Goal: Task Accomplishment & Management: Use online tool/utility

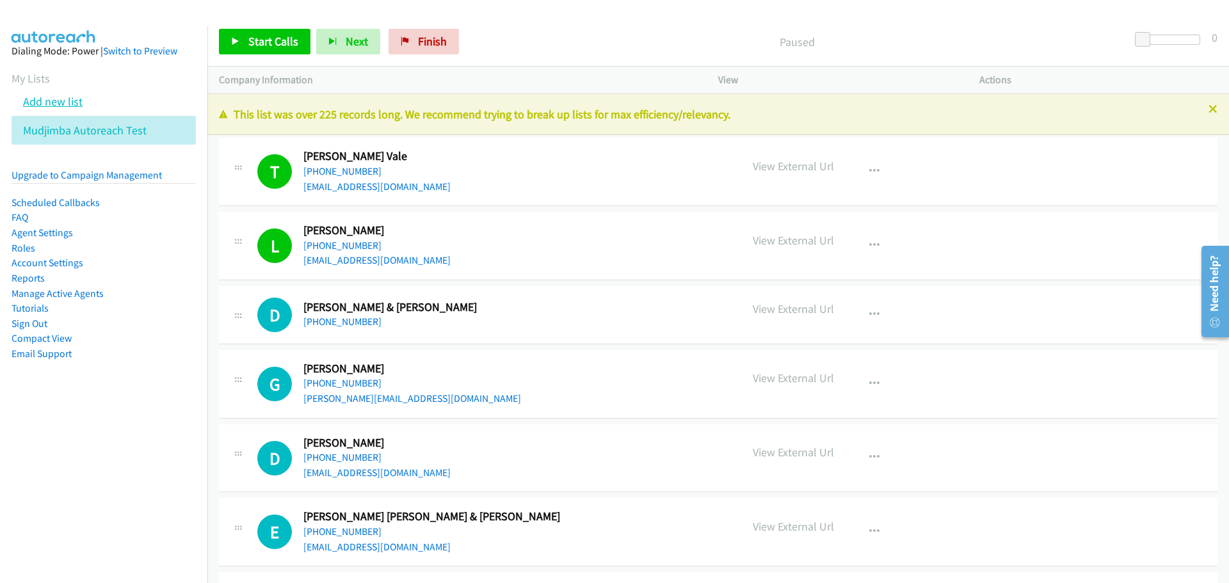
click at [43, 101] on link "Add new list" at bounding box center [53, 101] width 60 height 15
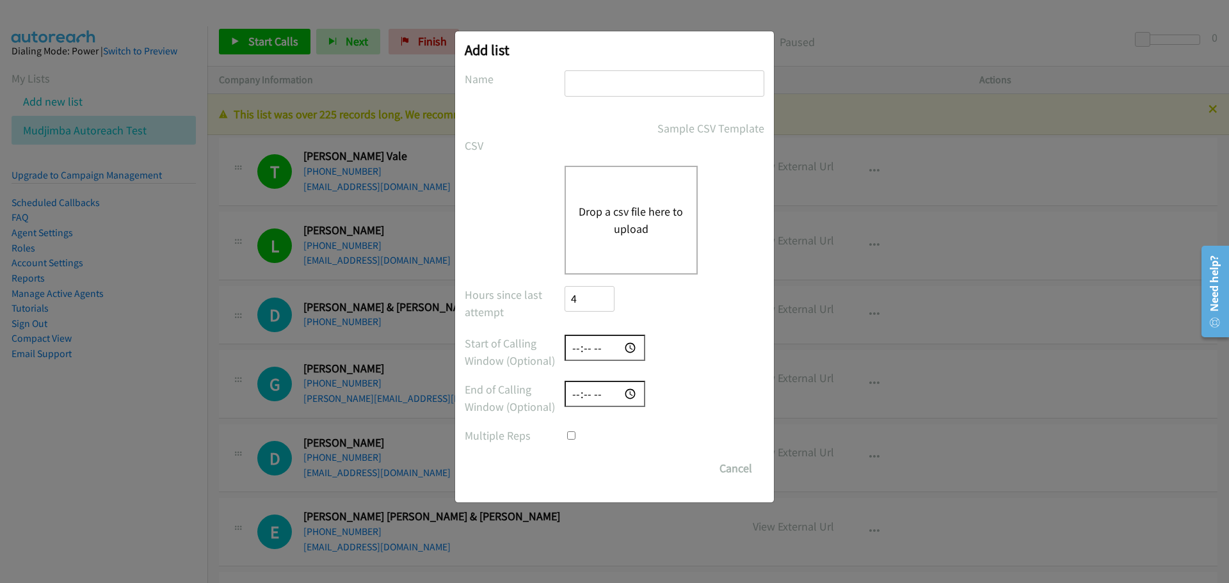
click at [550, 87] on input "text" at bounding box center [664, 83] width 200 height 26
paste input "Mudjimba Autoreach Test-Property Name"
type input "Mudjimba Autoreach Test-Property Name"
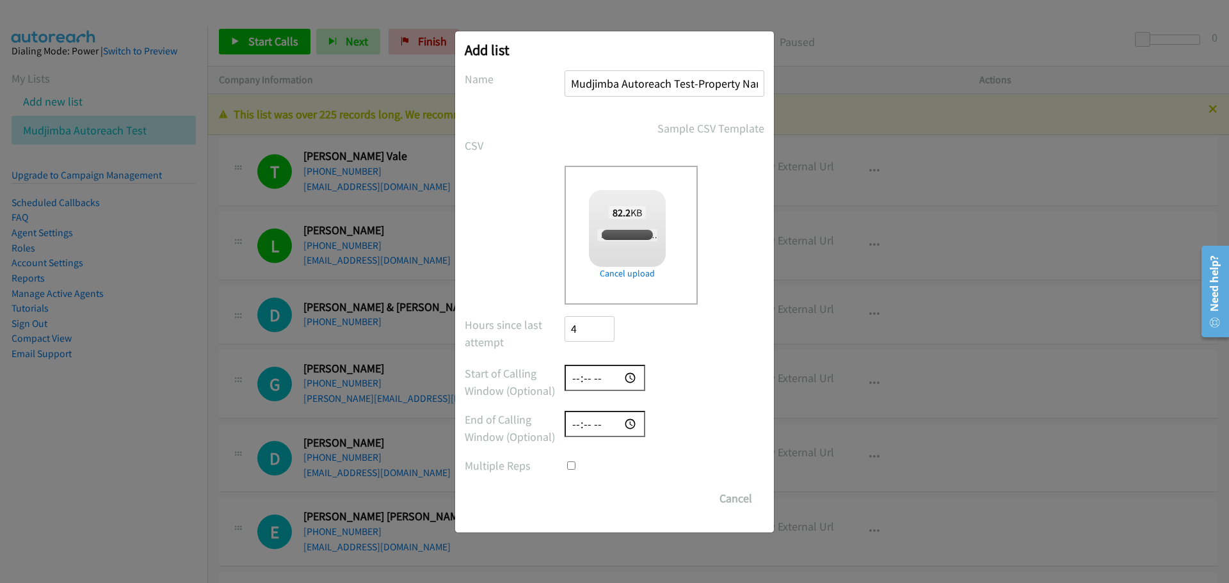
checkbox input "true"
click at [550, 506] on input "Save List" at bounding box center [597, 499] width 67 height 26
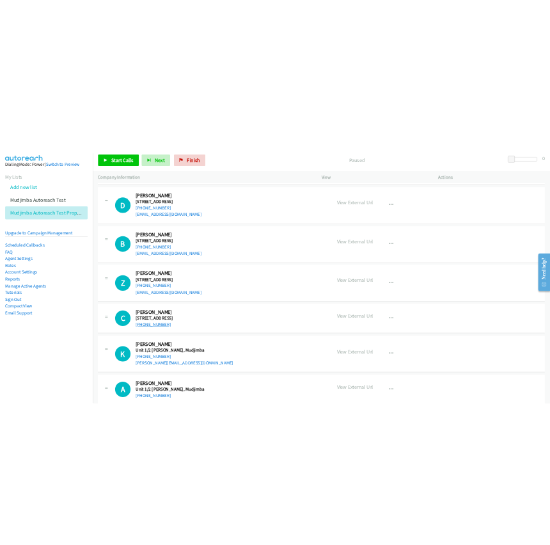
scroll to position [384, 0]
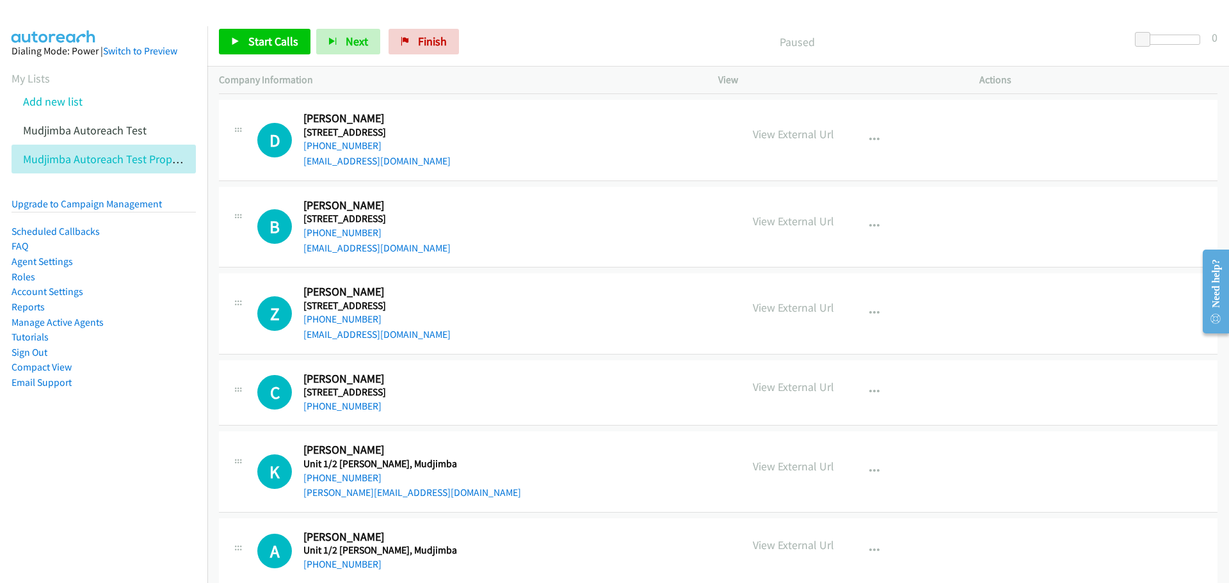
click at [509, 29] on div "Paused" at bounding box center [797, 42] width 665 height 26
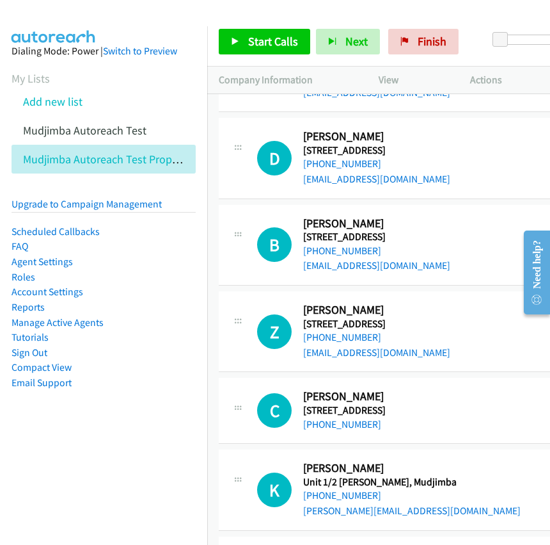
scroll to position [401, 0]
